Goal: Task Accomplishment & Management: Use online tool/utility

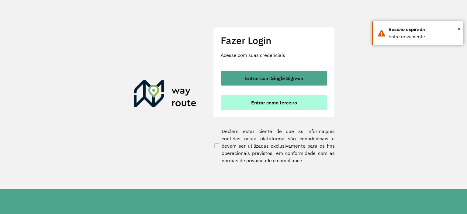
click at [280, 109] on button "Entrar como terceiro" at bounding box center [274, 102] width 106 height 15
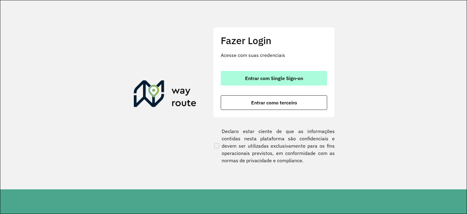
click at [245, 72] on button "Entrar com Single Sign-on" at bounding box center [274, 78] width 106 height 15
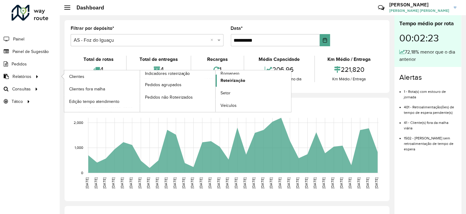
click at [240, 77] on span "Roteirização" at bounding box center [232, 80] width 25 height 6
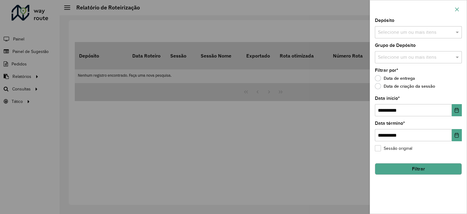
click at [461, 9] on button "button" at bounding box center [457, 10] width 10 height 10
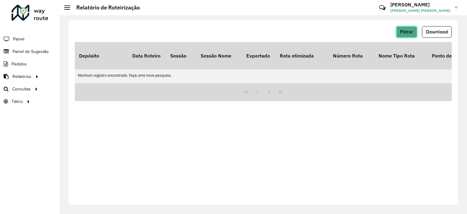
click at [409, 33] on span "Filtrar" at bounding box center [406, 31] width 13 height 5
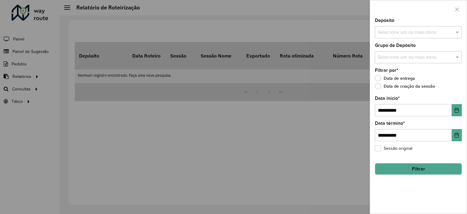
click at [402, 172] on button "Filtrar" at bounding box center [418, 169] width 87 height 12
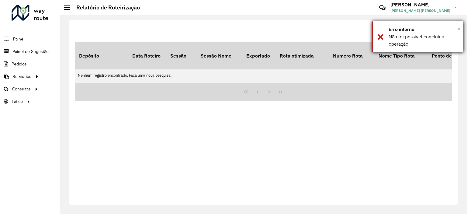
click at [460, 26] on span "×" at bounding box center [459, 28] width 3 height 7
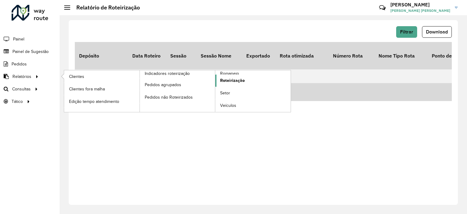
click at [232, 78] on span "Roteirização" at bounding box center [232, 80] width 25 height 6
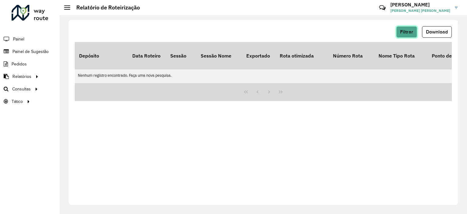
click at [413, 34] on span "Filtrar" at bounding box center [406, 31] width 13 height 5
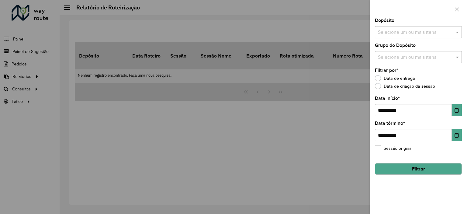
click at [404, 166] on button "Filtrar" at bounding box center [418, 169] width 87 height 12
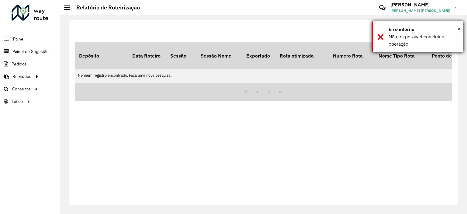
click at [456, 26] on div "Erro interno" at bounding box center [424, 29] width 70 height 7
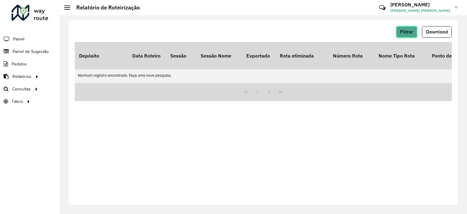
click at [410, 27] on button "Filtrar" at bounding box center [406, 32] width 21 height 12
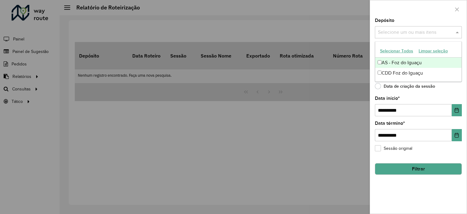
click at [413, 34] on input "text" at bounding box center [416, 32] width 78 height 7
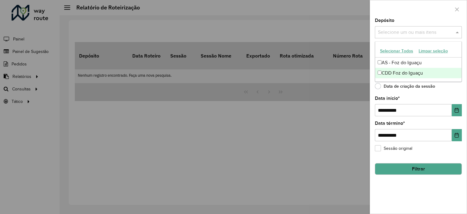
click at [400, 70] on div "CDD Foz do Iguaçu" at bounding box center [418, 73] width 86 height 10
click at [388, 172] on button "Filtrar" at bounding box center [418, 169] width 87 height 12
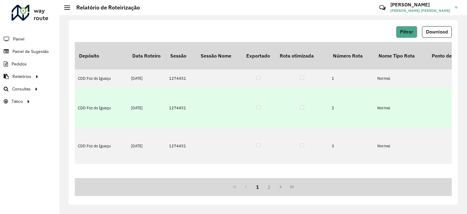
click at [179, 93] on td "1274451" at bounding box center [181, 107] width 30 height 41
copy td "1274451"
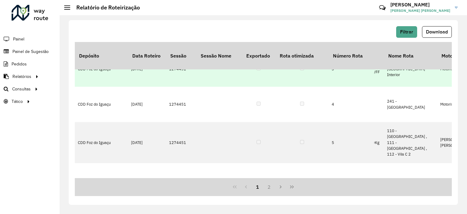
scroll to position [77, 180]
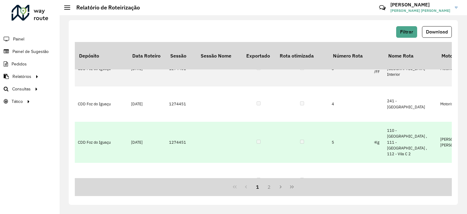
click at [272, 122] on td at bounding box center [258, 142] width 33 height 41
click at [183, 122] on td "1274451" at bounding box center [181, 142] width 30 height 41
click at [178, 122] on td "1274451" at bounding box center [181, 142] width 30 height 41
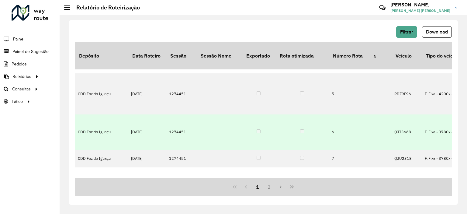
scroll to position [135, 89]
